Goal: Task Accomplishment & Management: Use online tool/utility

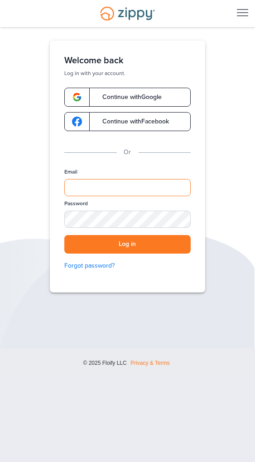
click at [78, 183] on input "Email" at bounding box center [127, 187] width 126 height 17
type input "**********"
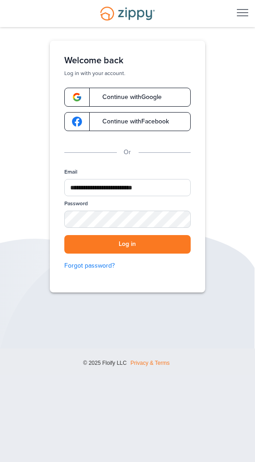
click at [64, 235] on button "Log in" at bounding box center [127, 244] width 126 height 19
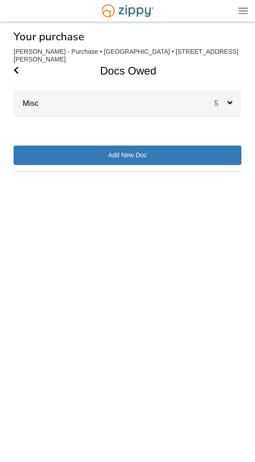
click at [227, 112] on div "5" at bounding box center [227, 104] width 27 height 28
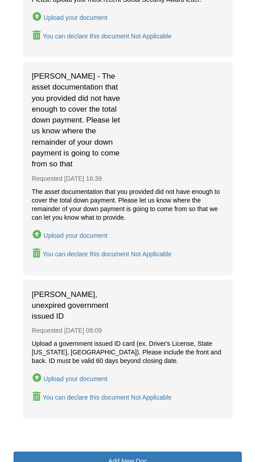
scroll to position [546, 0]
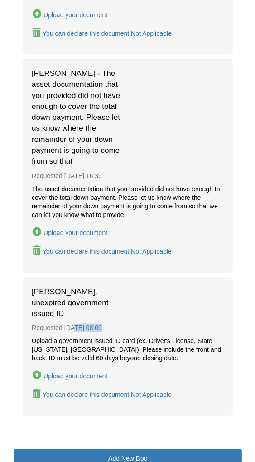
click at [175, 374] on div "Upload your document" at bounding box center [127, 375] width 191 height 13
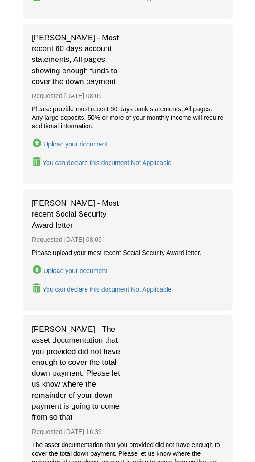
scroll to position [0, 0]
